Goal: Task Accomplishment & Management: Use online tool/utility

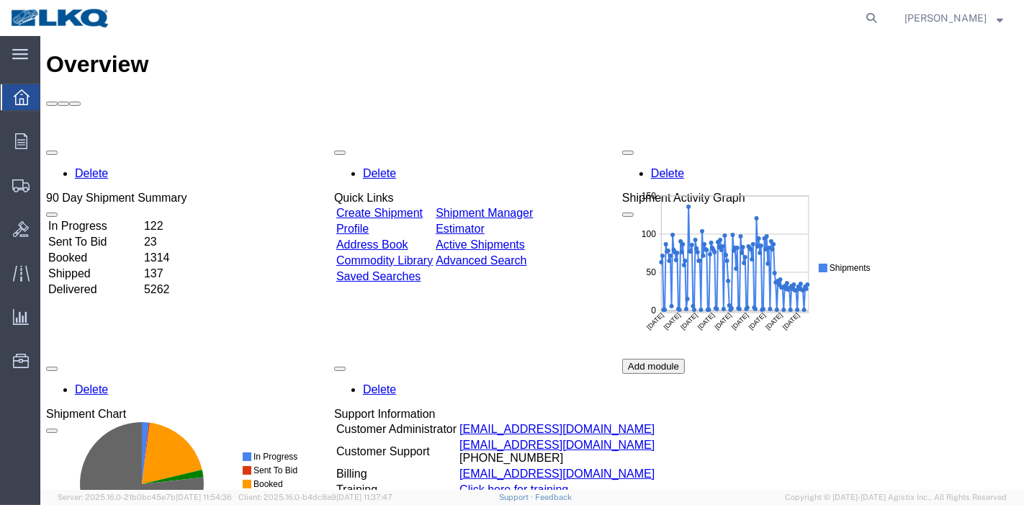
click at [874, 30] on form at bounding box center [872, 18] width 23 height 36
click at [874, 20] on icon at bounding box center [871, 18] width 20 height 20
click at [707, 27] on input "search" at bounding box center [642, 18] width 438 height 35
paste input "55965962"
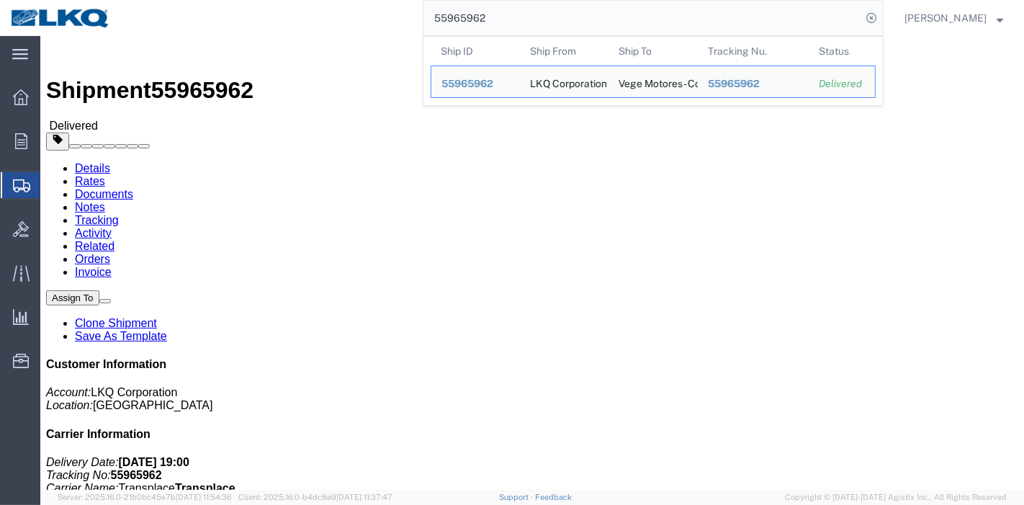
click link "Rates"
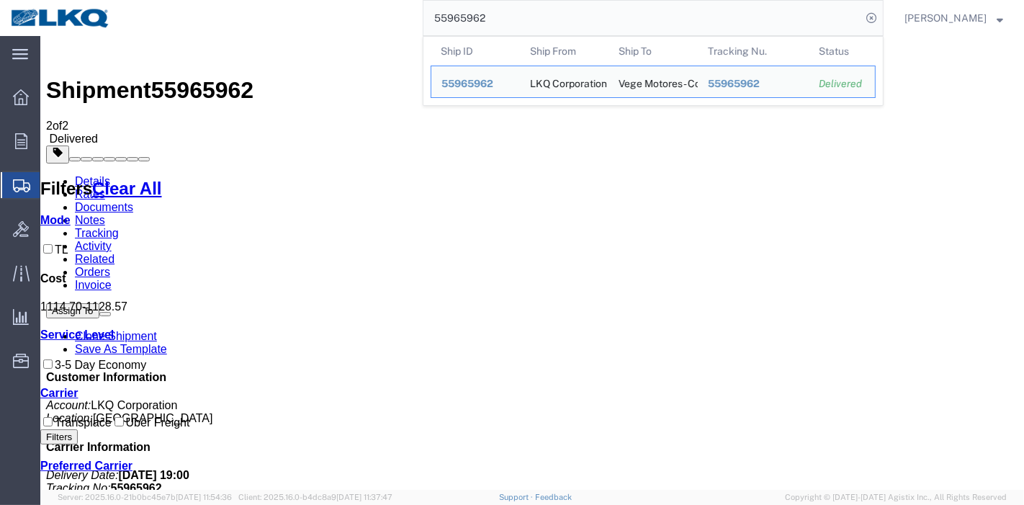
drag, startPoint x: 524, startPoint y: 13, endPoint x: 273, endPoint y: 19, distance: 251.4
click at [273, 19] on div "55965962 Ship ID Ship From Ship To Tracking Nu. Status Ship ID 55965962 Ship Fr…" at bounding box center [502, 18] width 763 height 36
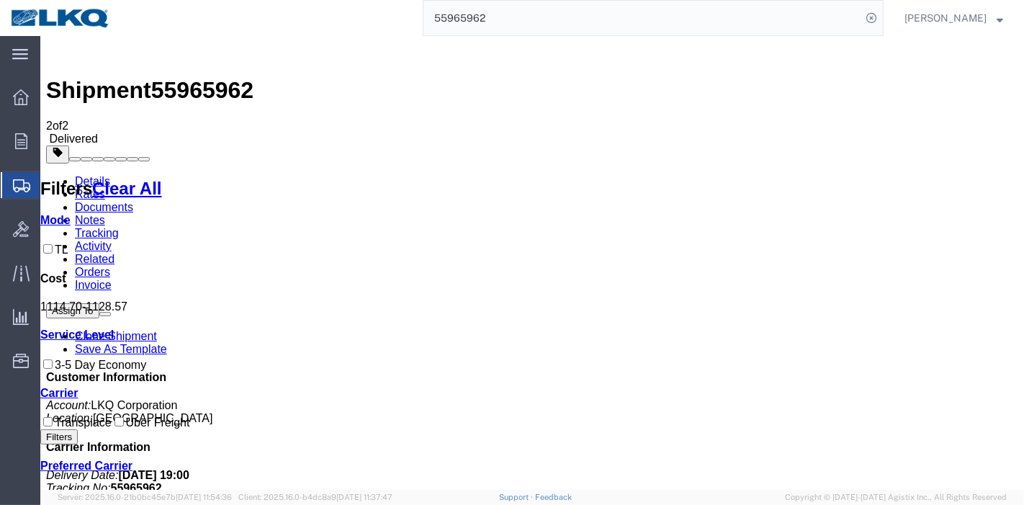
paste input "6426678"
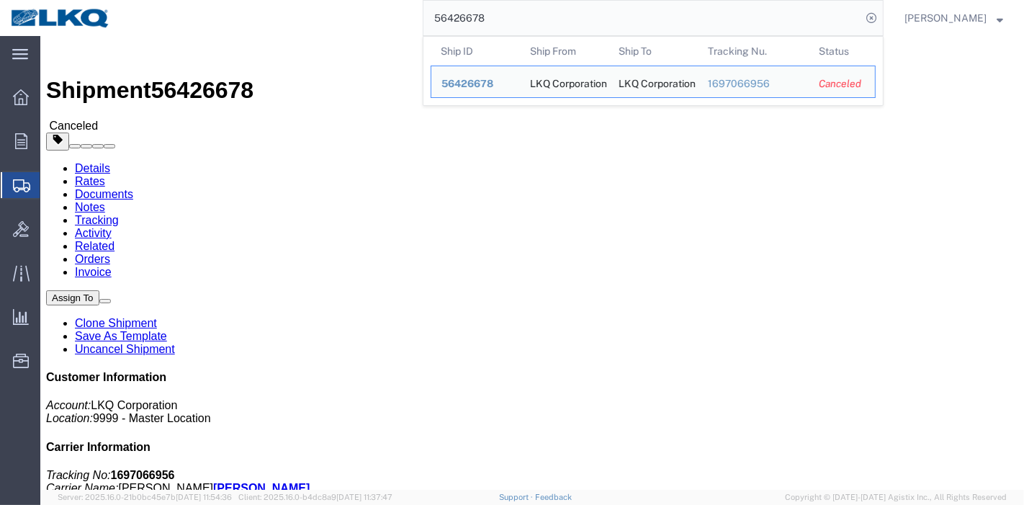
click link "Rates"
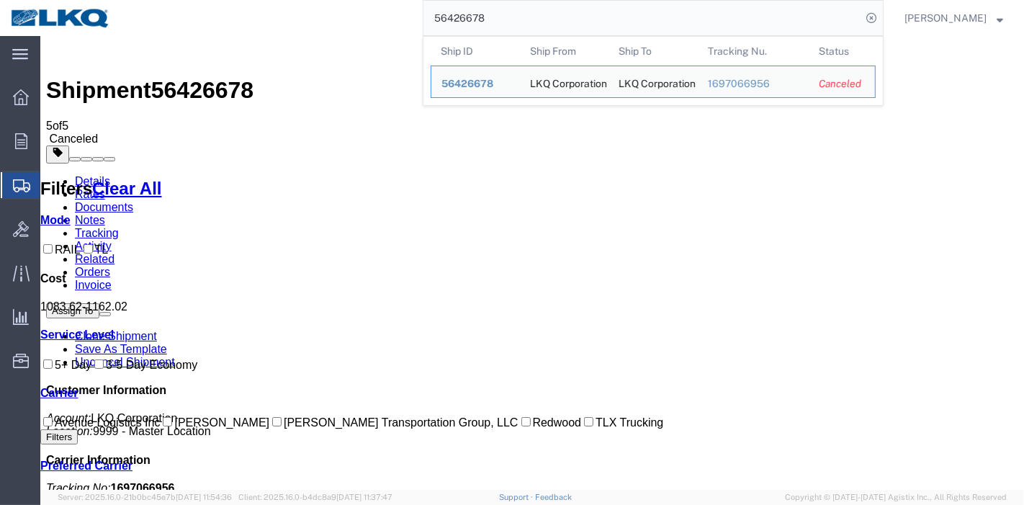
drag, startPoint x: 534, startPoint y: 65, endPoint x: 413, endPoint y: 39, distance: 123.7
paste input "210715"
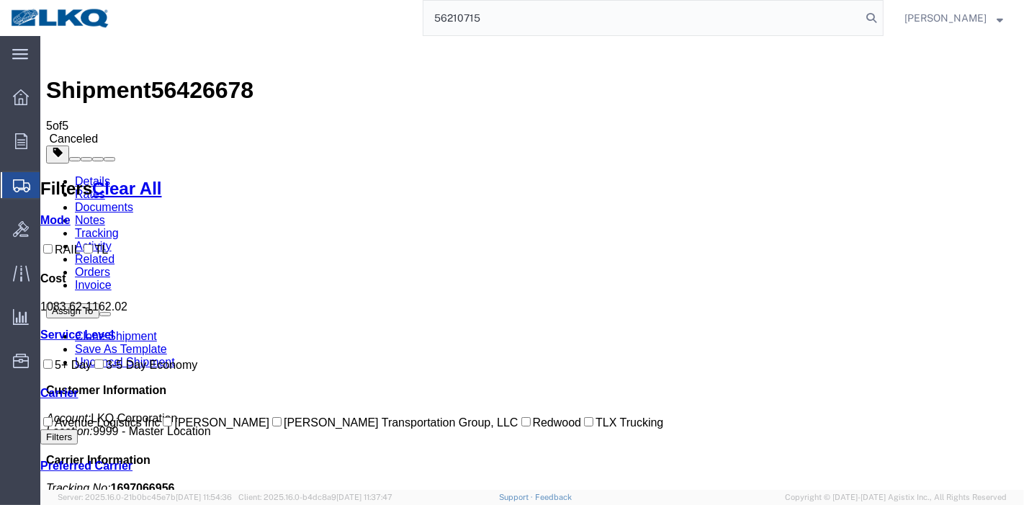
type input "56210715"
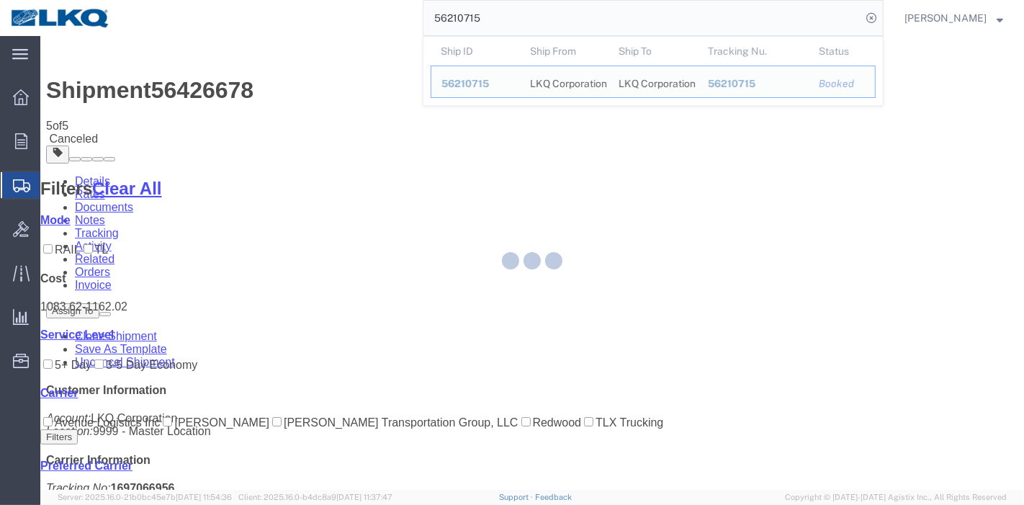
click at [302, 91] on div at bounding box center [532, 263] width 984 height 454
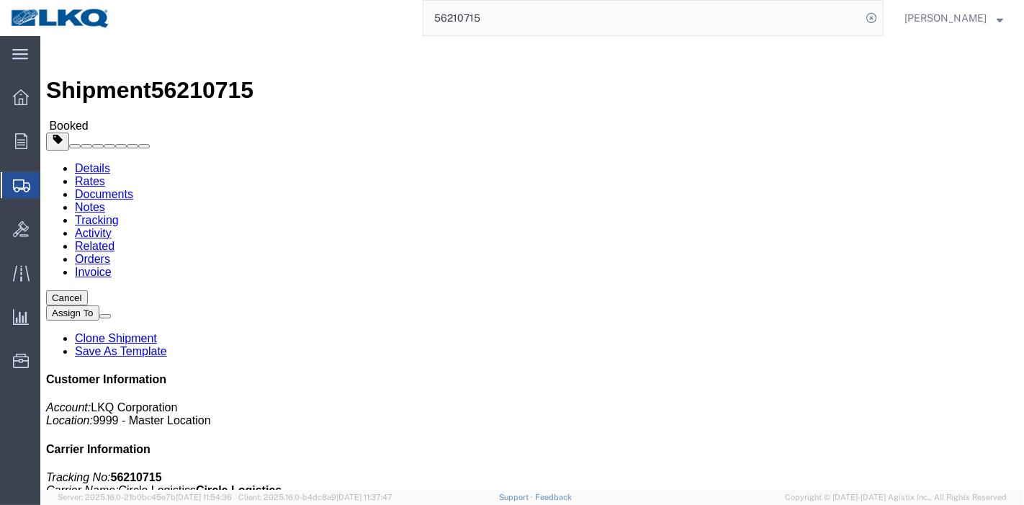
click link "Tracking"
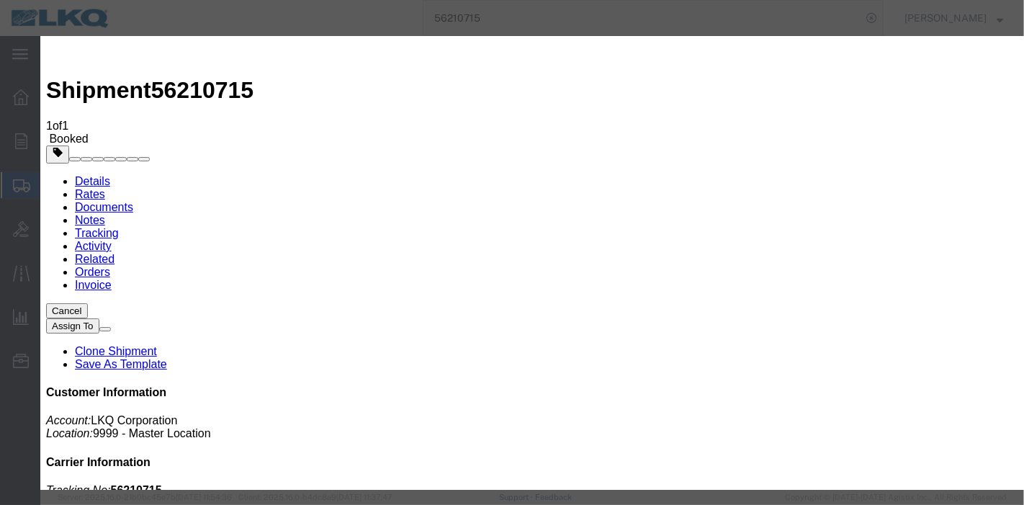
type input "08/14/2025"
type input "8:00 PM"
select select "DELIVRED"
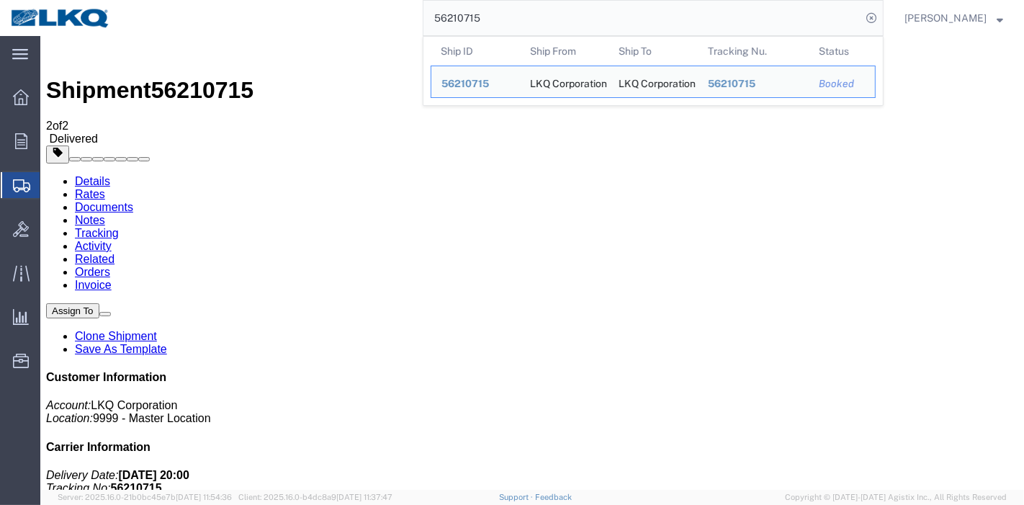
drag, startPoint x: 418, startPoint y: 70, endPoint x: 266, endPoint y: 48, distance: 154.2
paste input "304432"
type input "56304432"
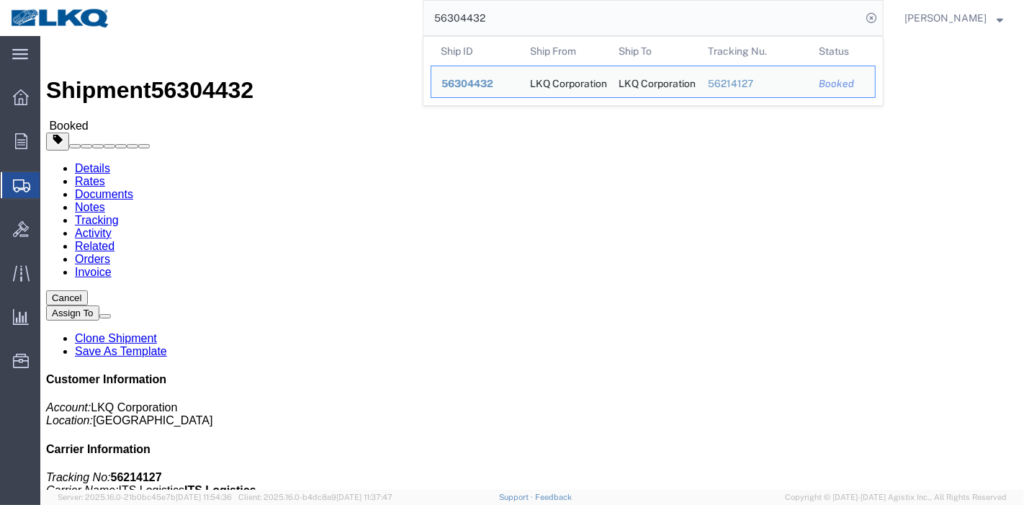
drag, startPoint x: 313, startPoint y: 89, endPoint x: 272, endPoint y: 53, distance: 54.1
click link "Tracking"
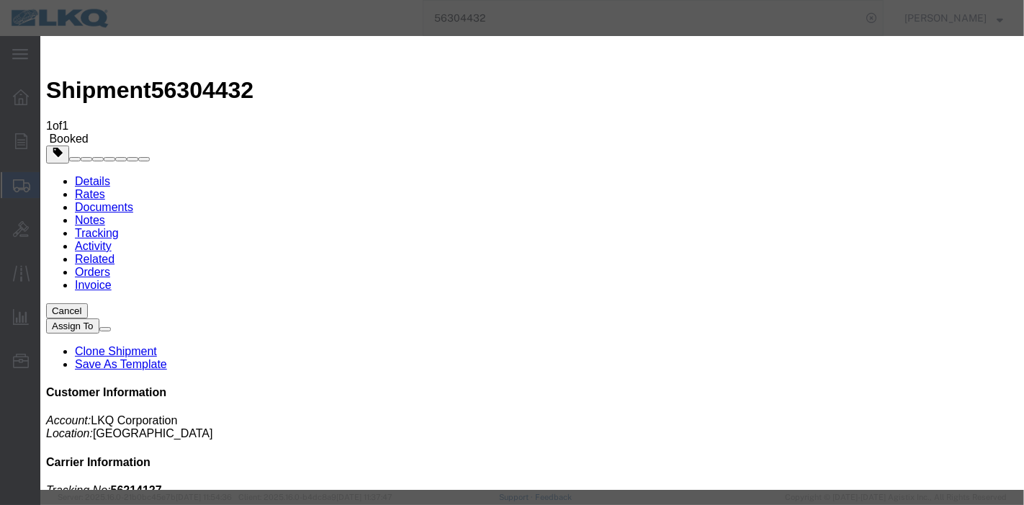
type input "08/14/2025"
type input "8:00 PM"
select select "DELIVRED"
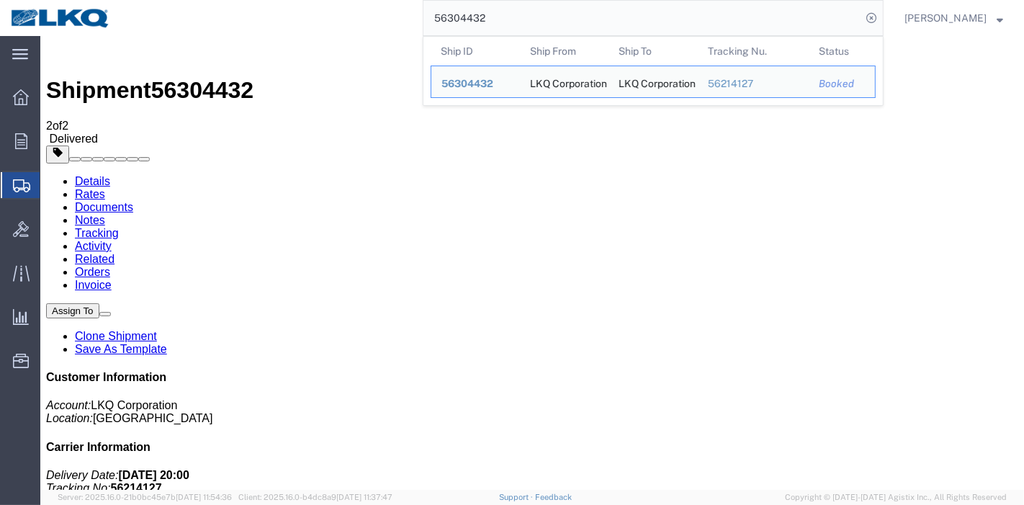
drag, startPoint x: 561, startPoint y: 59, endPoint x: 308, endPoint y: 37, distance: 254.5
paste input "5965993"
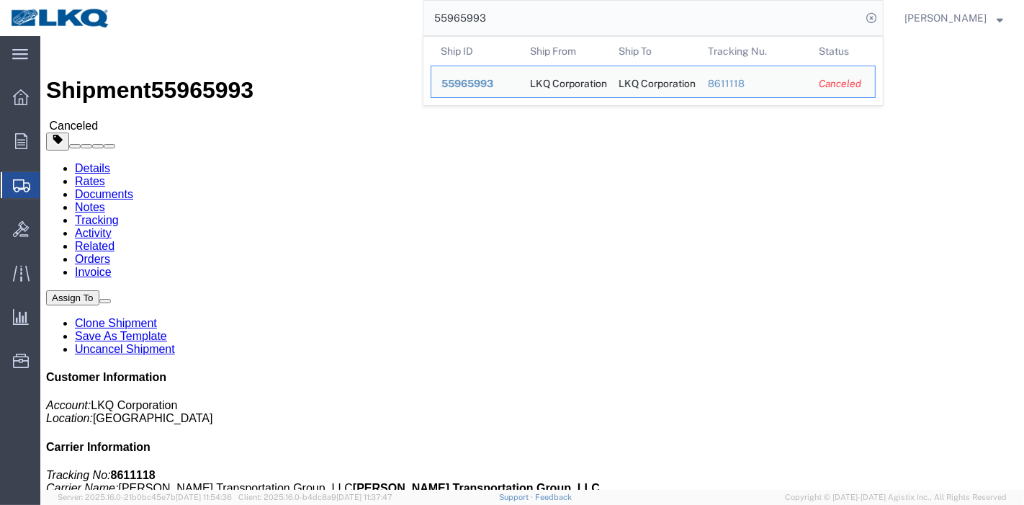
drag, startPoint x: 508, startPoint y: 27, endPoint x: 312, endPoint y: 27, distance: 195.9
click at [312, 27] on div "55965993 Ship ID Ship From Ship To Tracking Nu. Status Ship ID 55965993 Ship Fr…" at bounding box center [502, 18] width 763 height 36
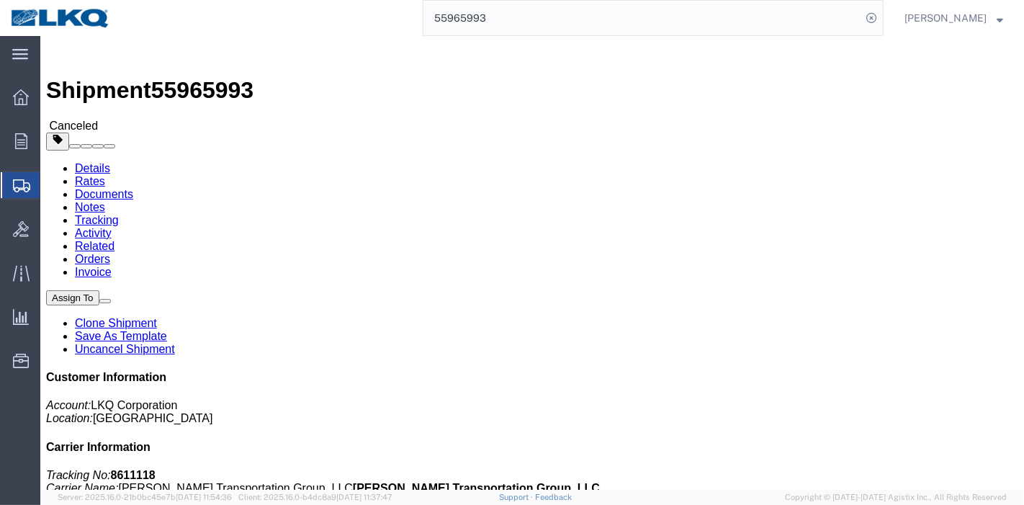
paste input "6193972"
type input "56193972"
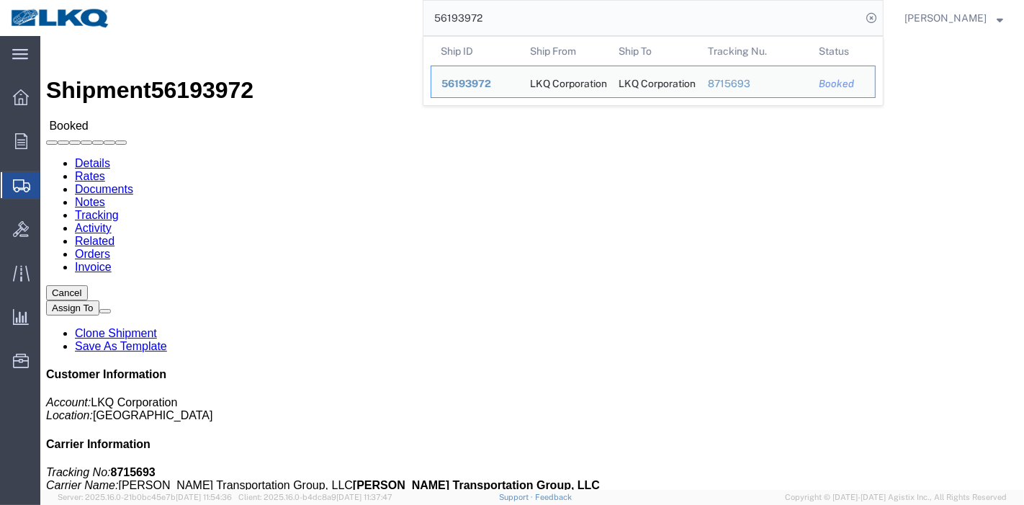
drag, startPoint x: 313, startPoint y: 90, endPoint x: 272, endPoint y: 54, distance: 54.1
click link "Tracking"
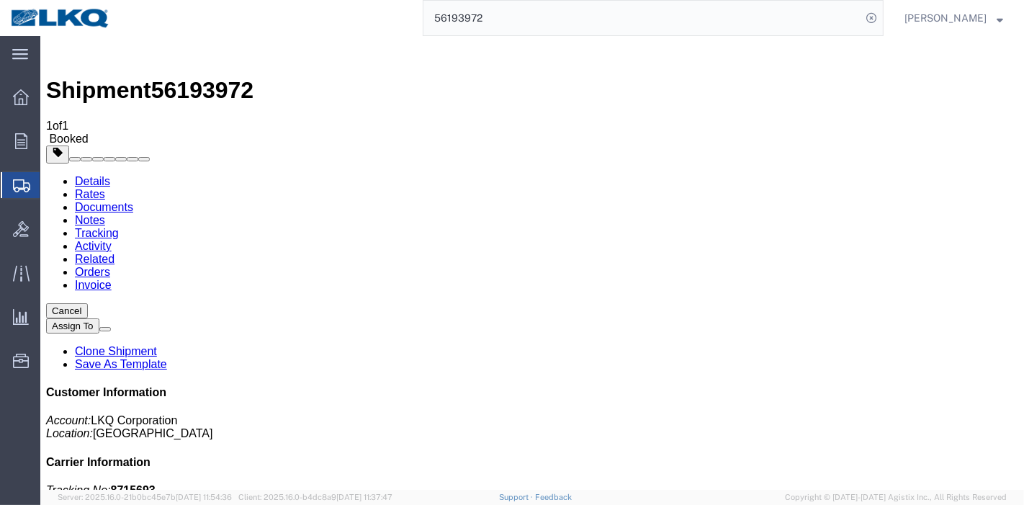
click at [118, 227] on link "Tracking" at bounding box center [96, 233] width 44 height 12
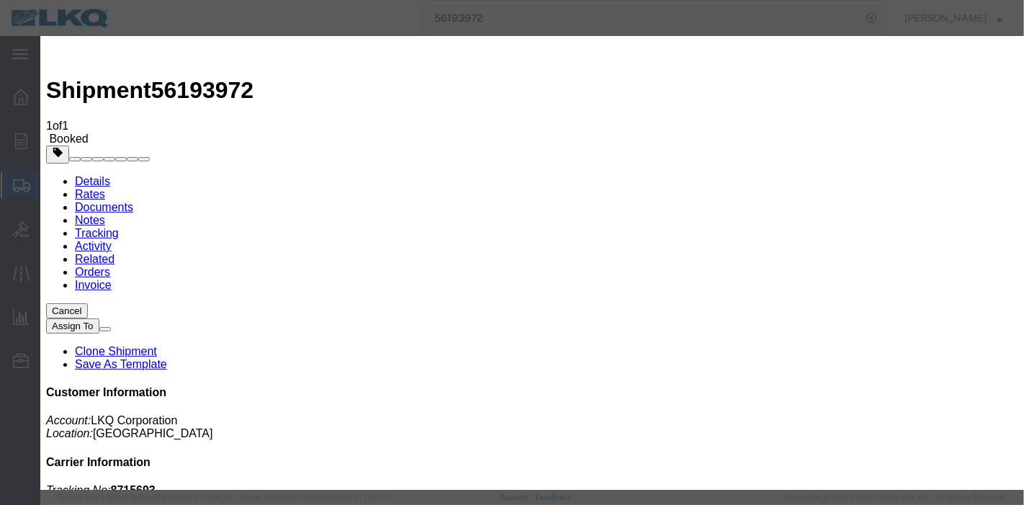
type input "08/14/2025"
type input "8:00 PM"
select select "DELIVRED"
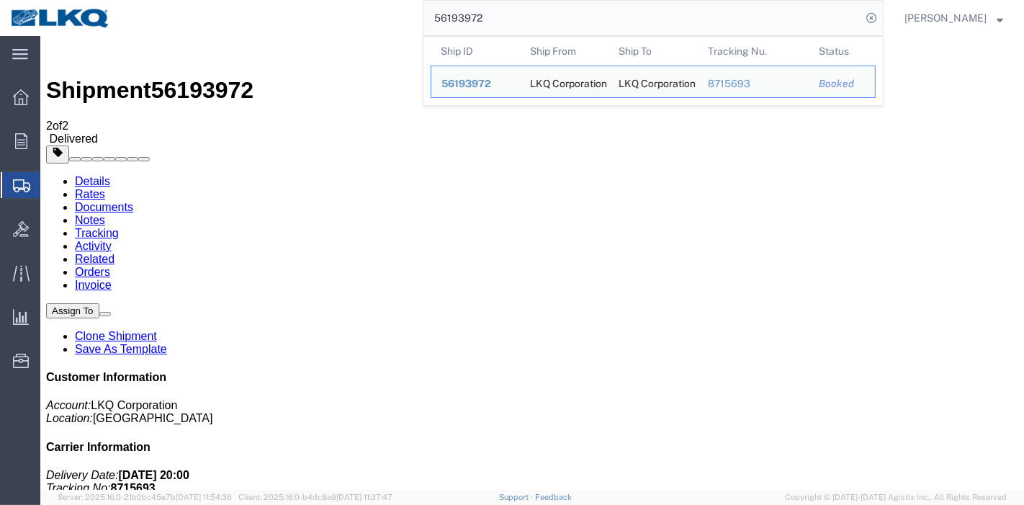
drag, startPoint x: 504, startPoint y: 22, endPoint x: 349, endPoint y: 18, distance: 154.9
click at [349, 18] on div "56193972 Ship ID Ship From Ship To Tracking Nu. Status Ship ID 56193972 Ship Fr…" at bounding box center [502, 18] width 763 height 36
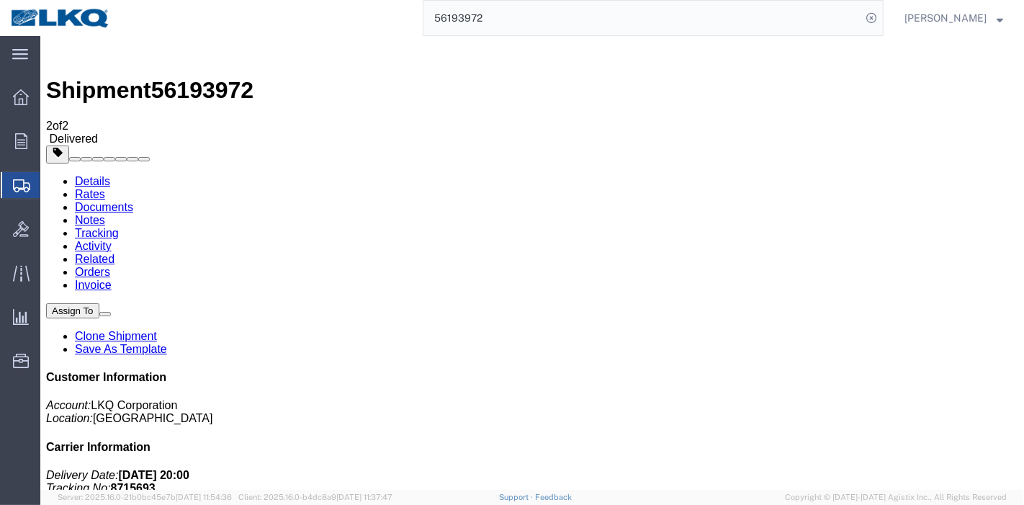
paste input "5935046"
type input "55935046"
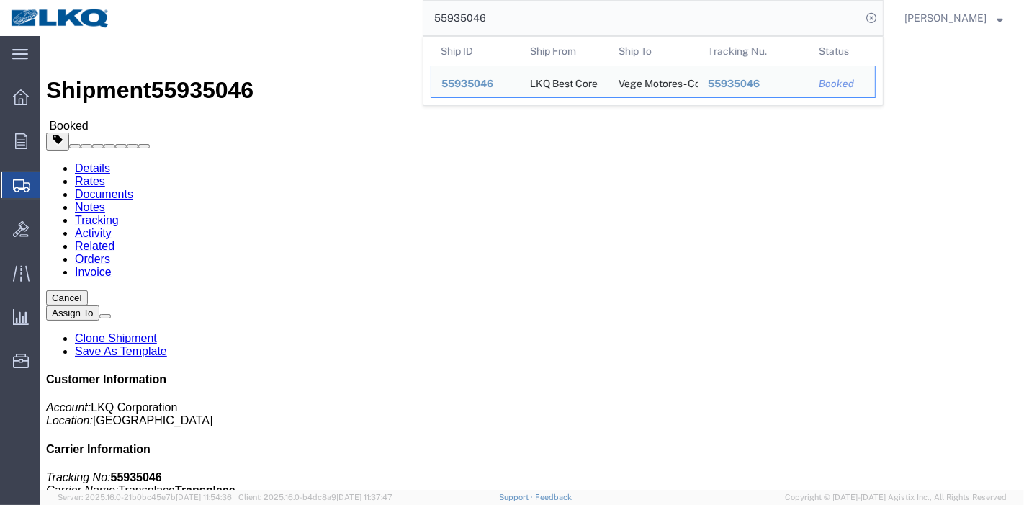
drag, startPoint x: 310, startPoint y: 92, endPoint x: 270, endPoint y: 55, distance: 54.5
click link "Tracking"
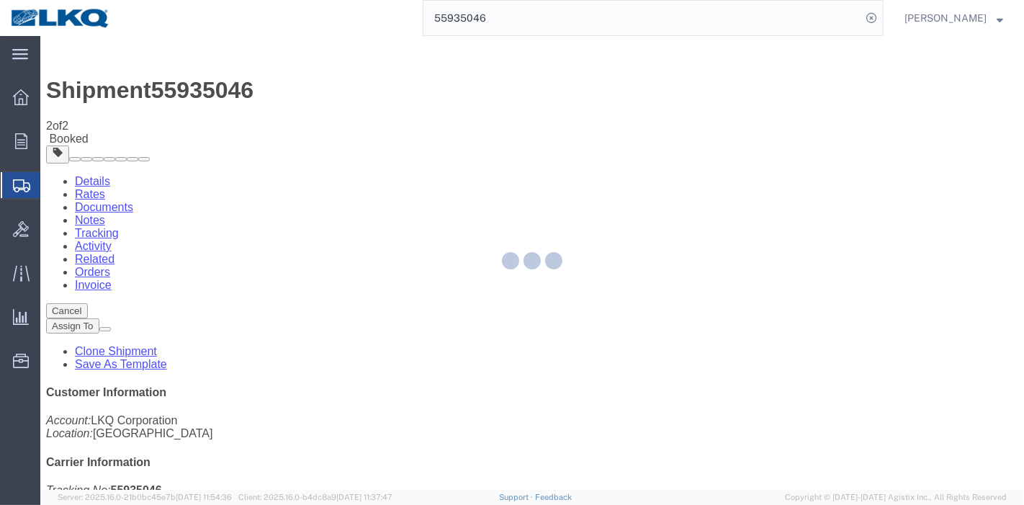
type button "Add New Tracking"
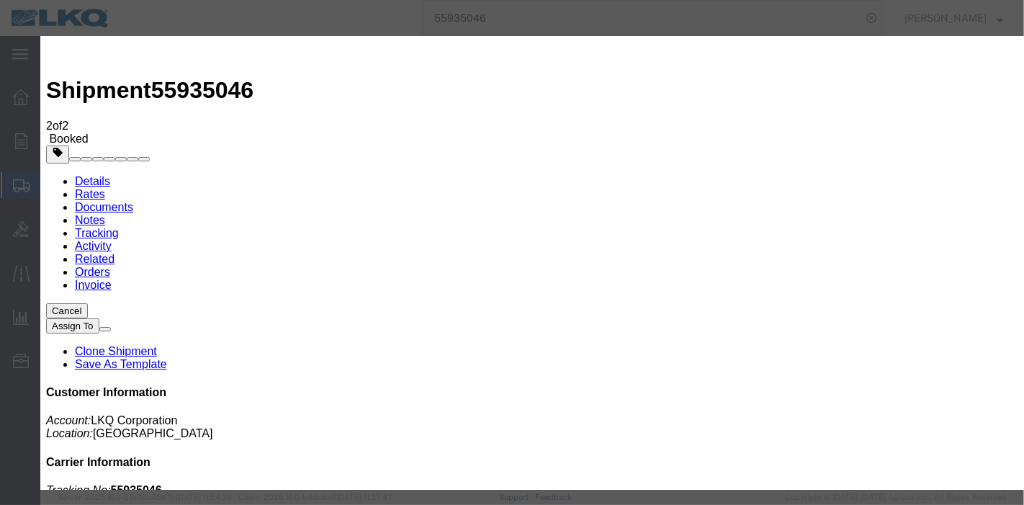
type input "08/14/2025"
type input "8:00 PM"
select select "DELIVRED"
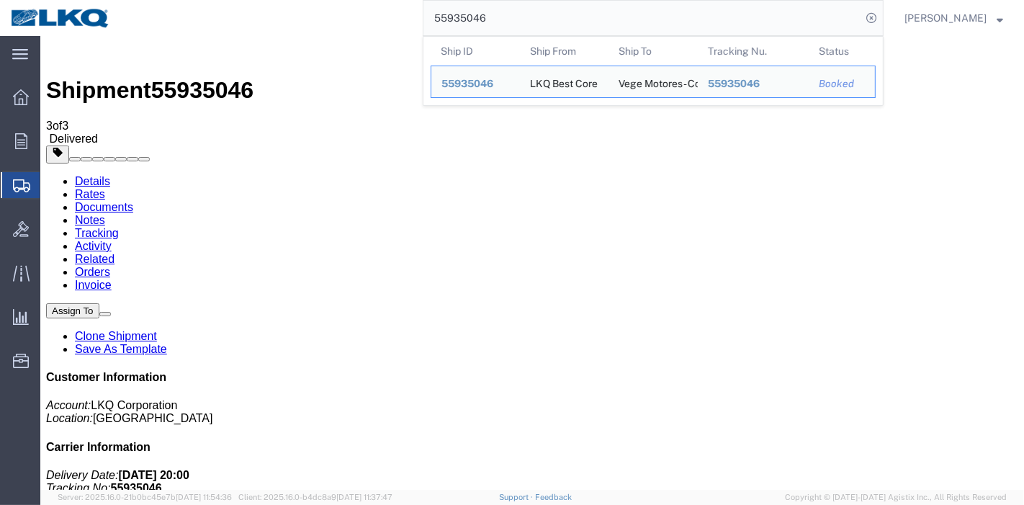
drag, startPoint x: 528, startPoint y: 18, endPoint x: 342, endPoint y: 15, distance: 185.8
click at [342, 15] on div "55935046 Ship ID Ship From Ship To Tracking Nu. Status Ship ID 55935046 Ship Fr…" at bounding box center [502, 18] width 763 height 36
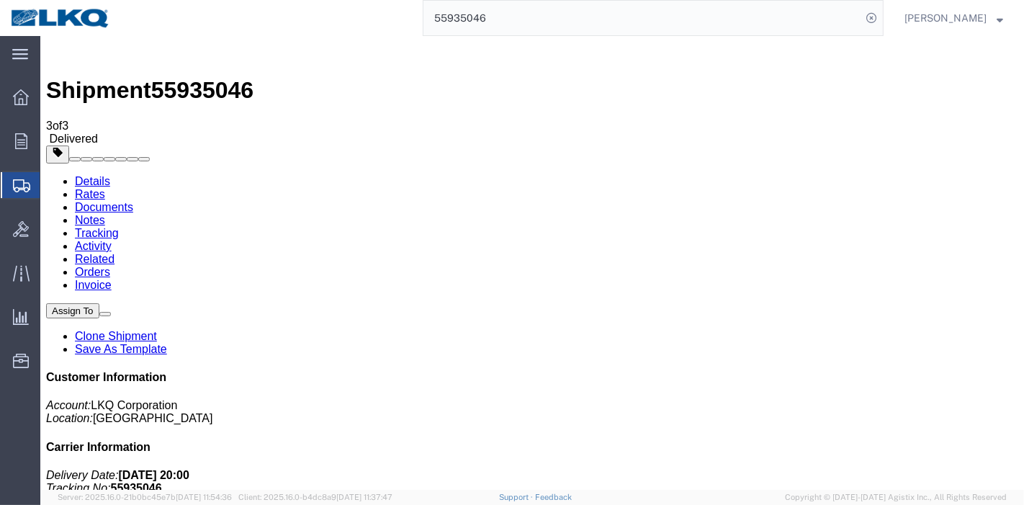
paste input "65965"
type input "55965965"
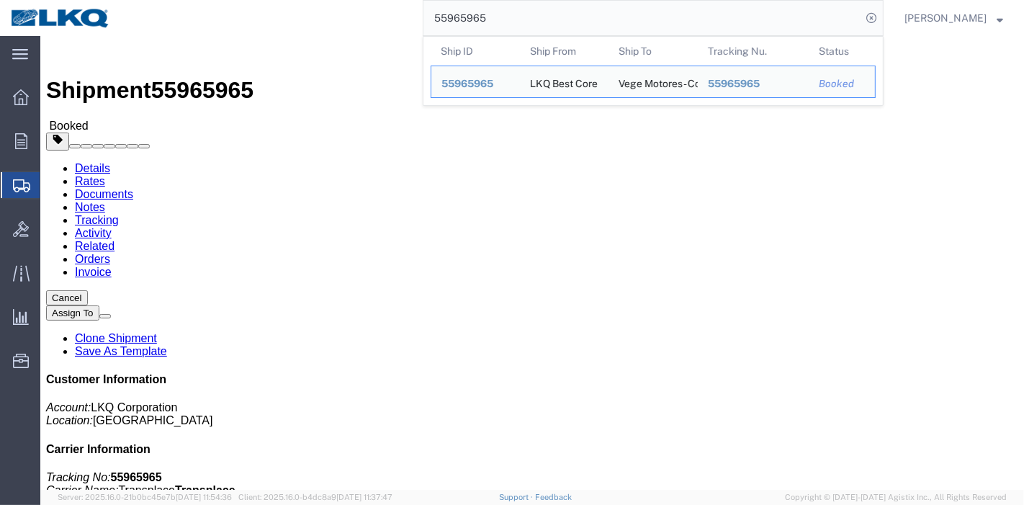
click link "Tracking"
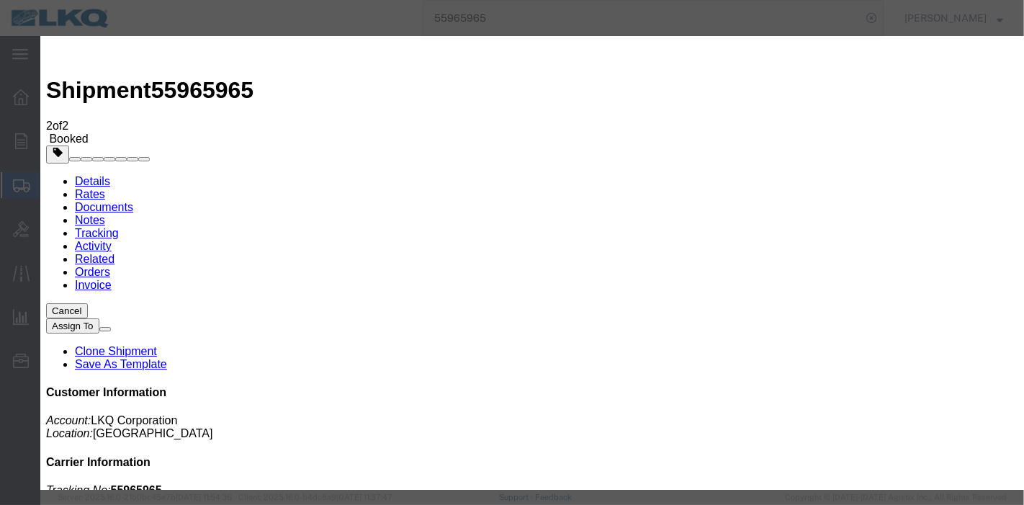
type input "08/14/2025"
type input "8:00 PM"
select select "DELIVRED"
